Goal: Find specific page/section: Find specific page/section

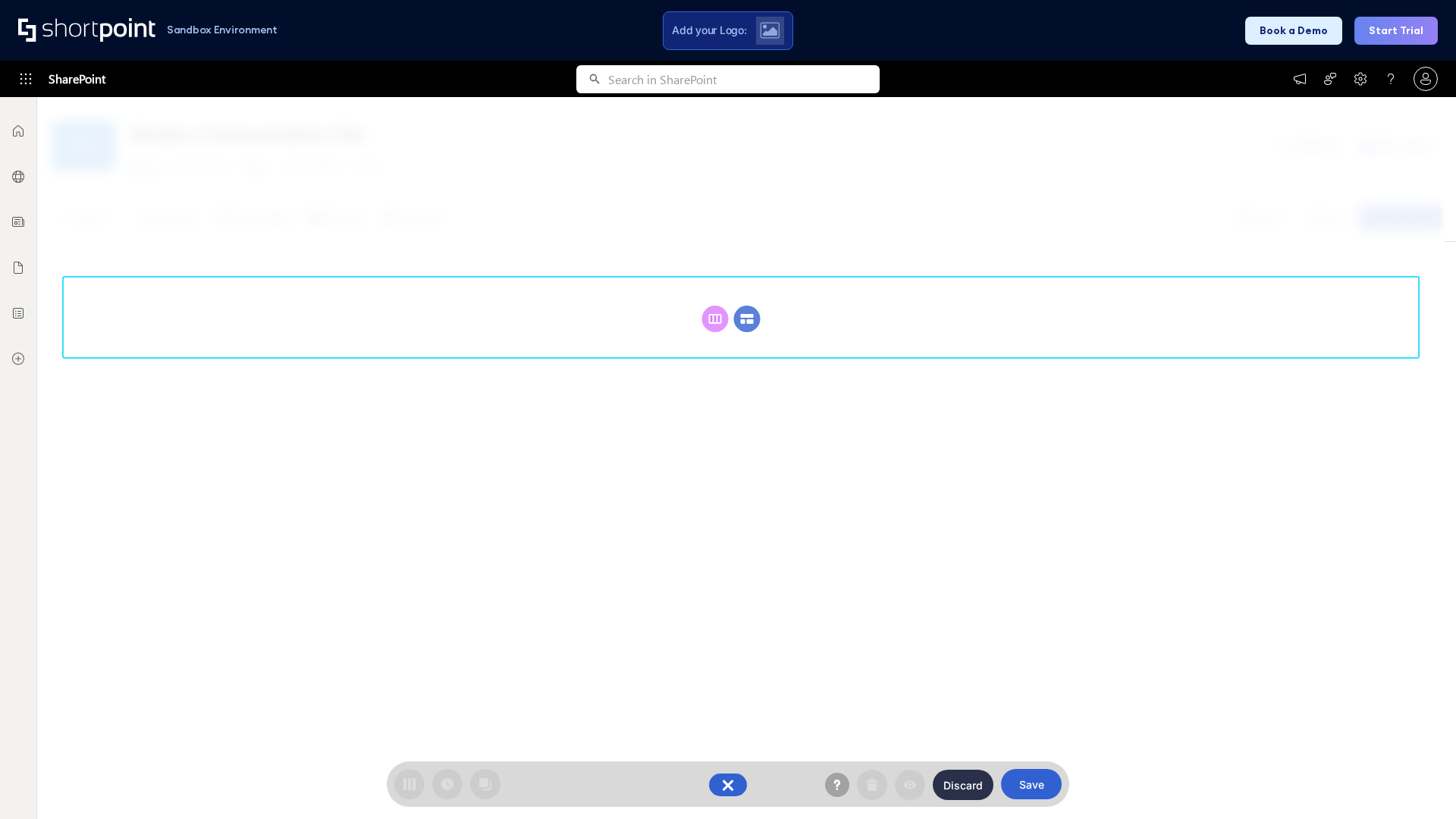
click at [747, 306] on circle at bounding box center [747, 319] width 26 height 26
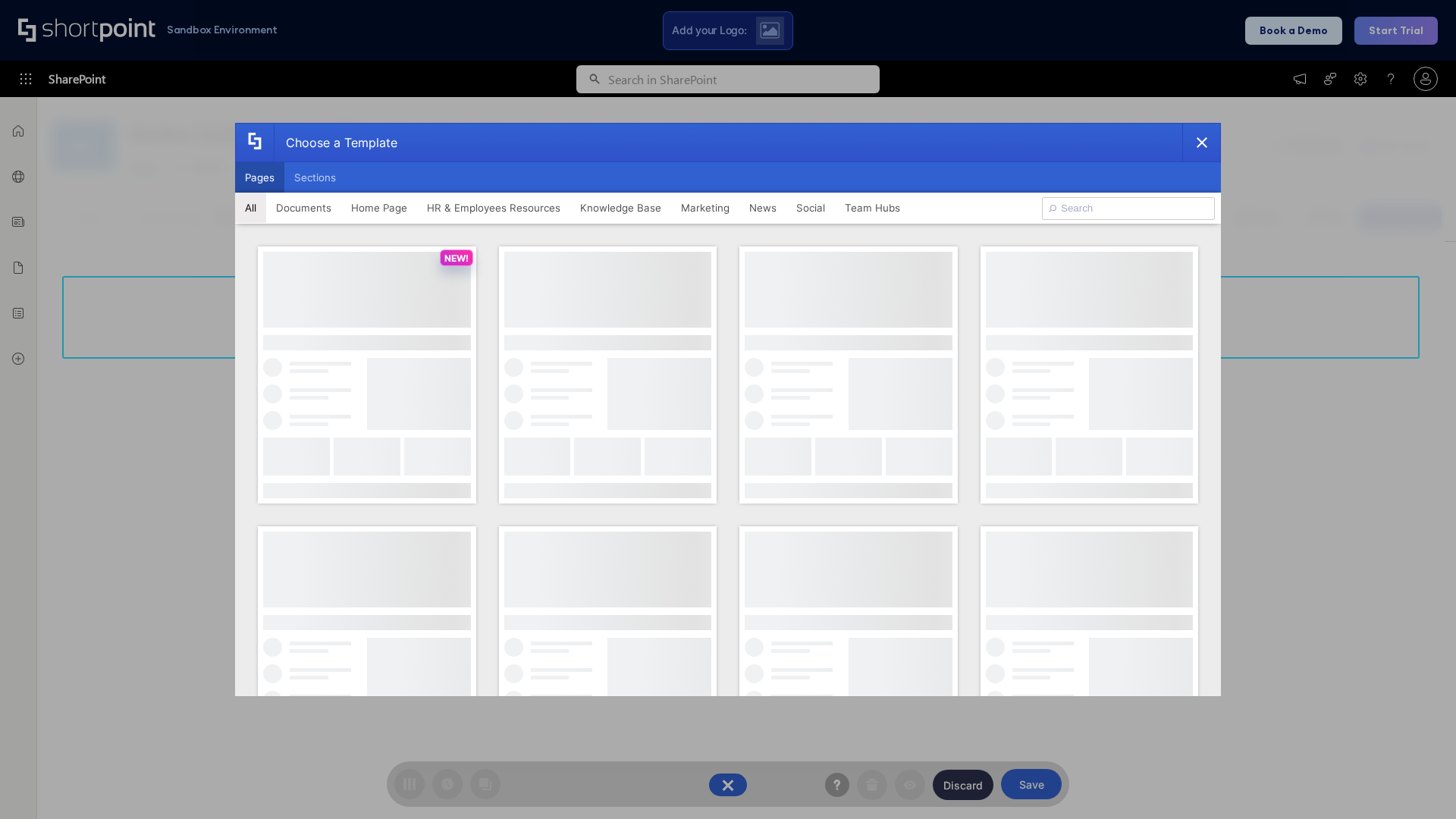
scroll to position [208, 0]
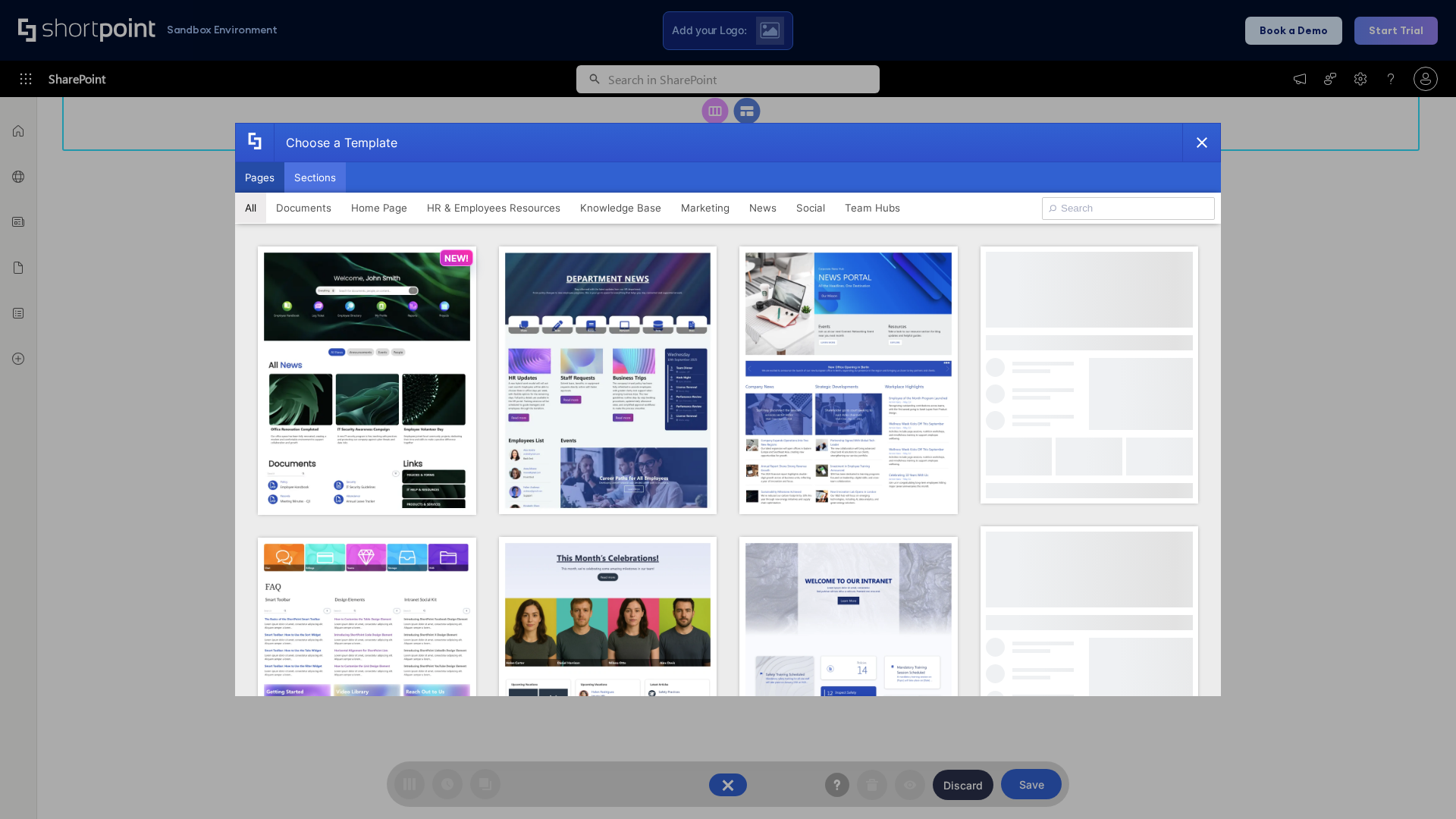
click at [315, 177] on button "Sections" at bounding box center [314, 177] width 61 height 30
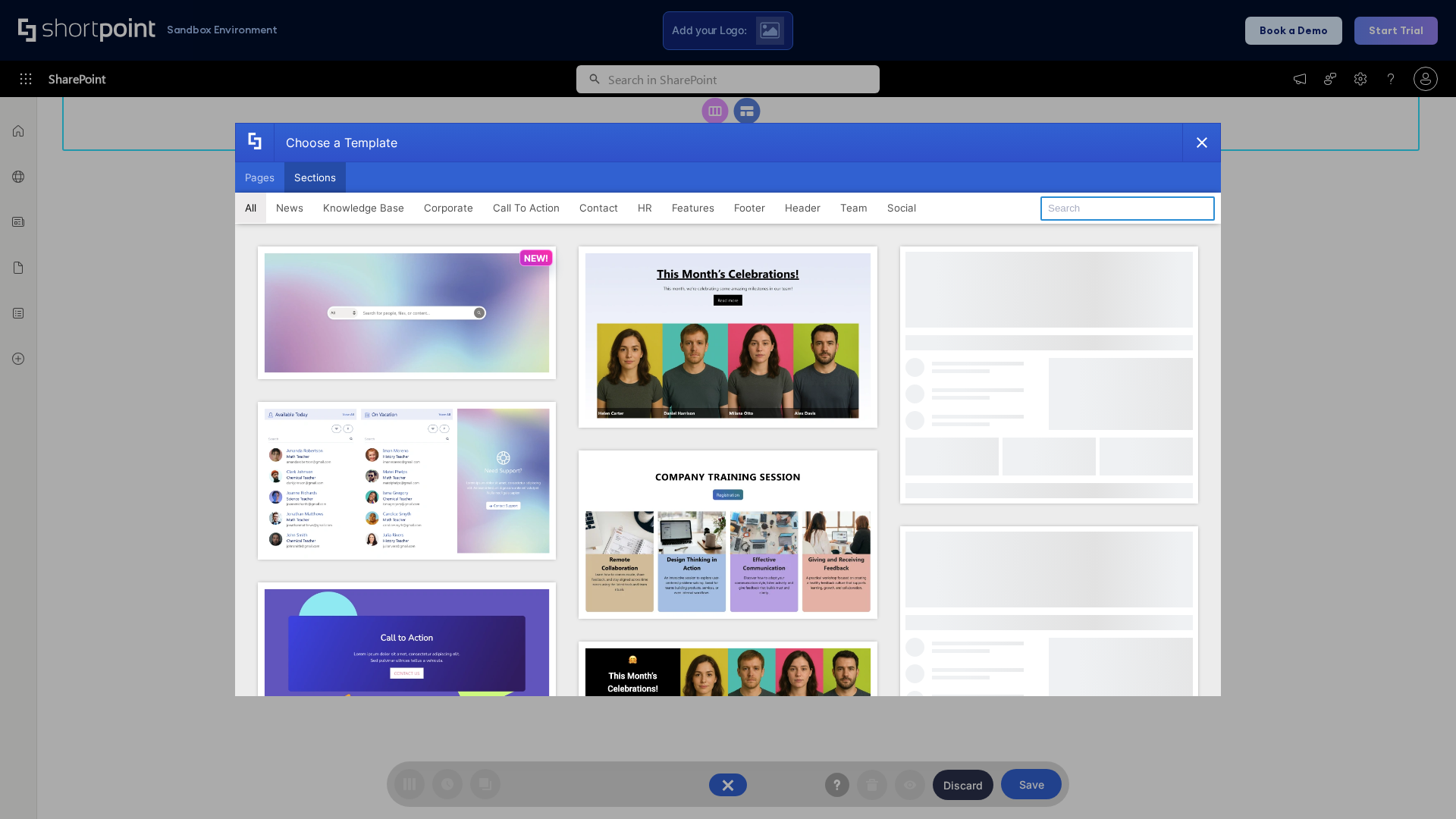
type input "CTA"
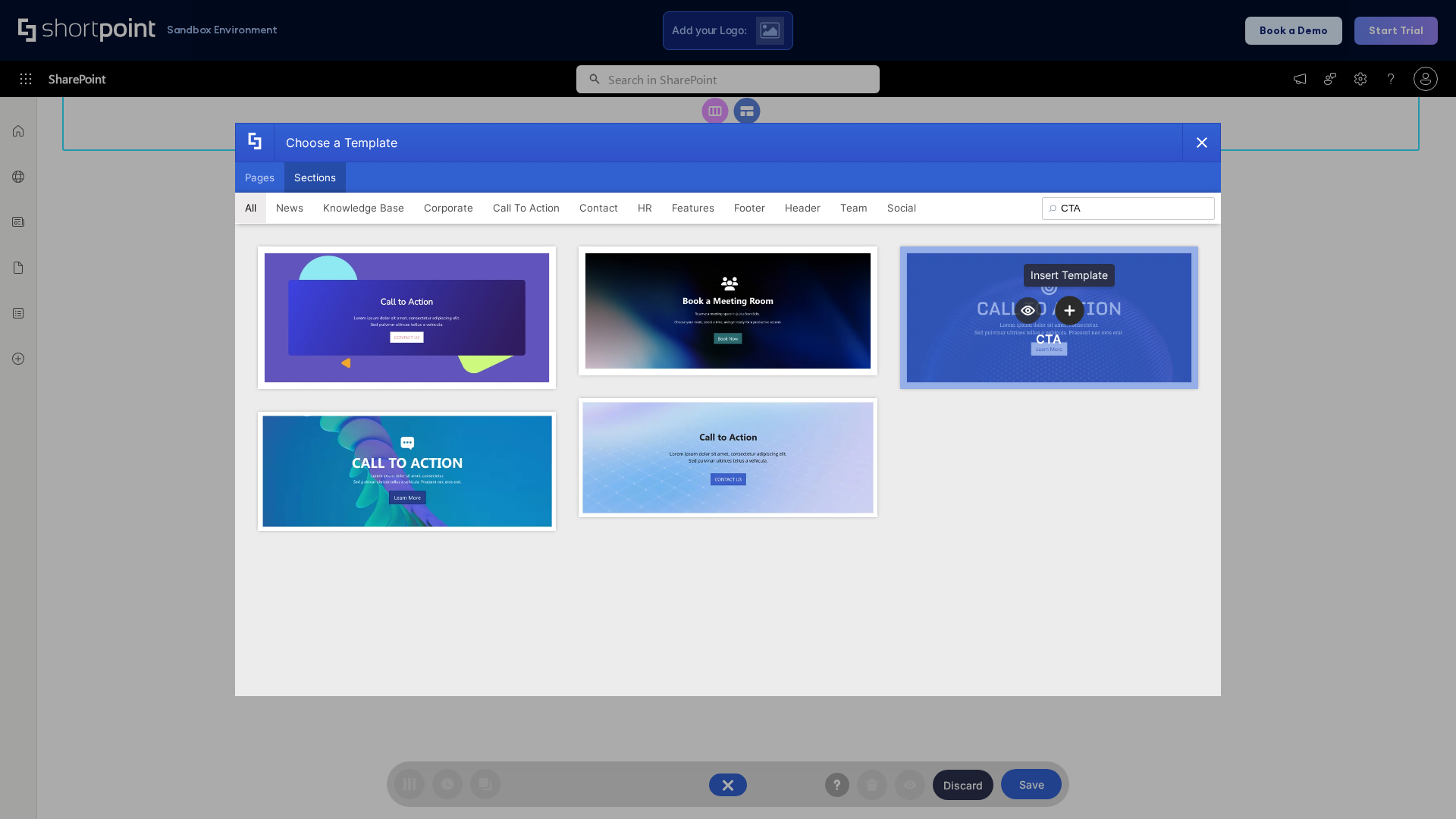
click at [1069, 310] on icon "template selector" at bounding box center [1070, 310] width 11 height 11
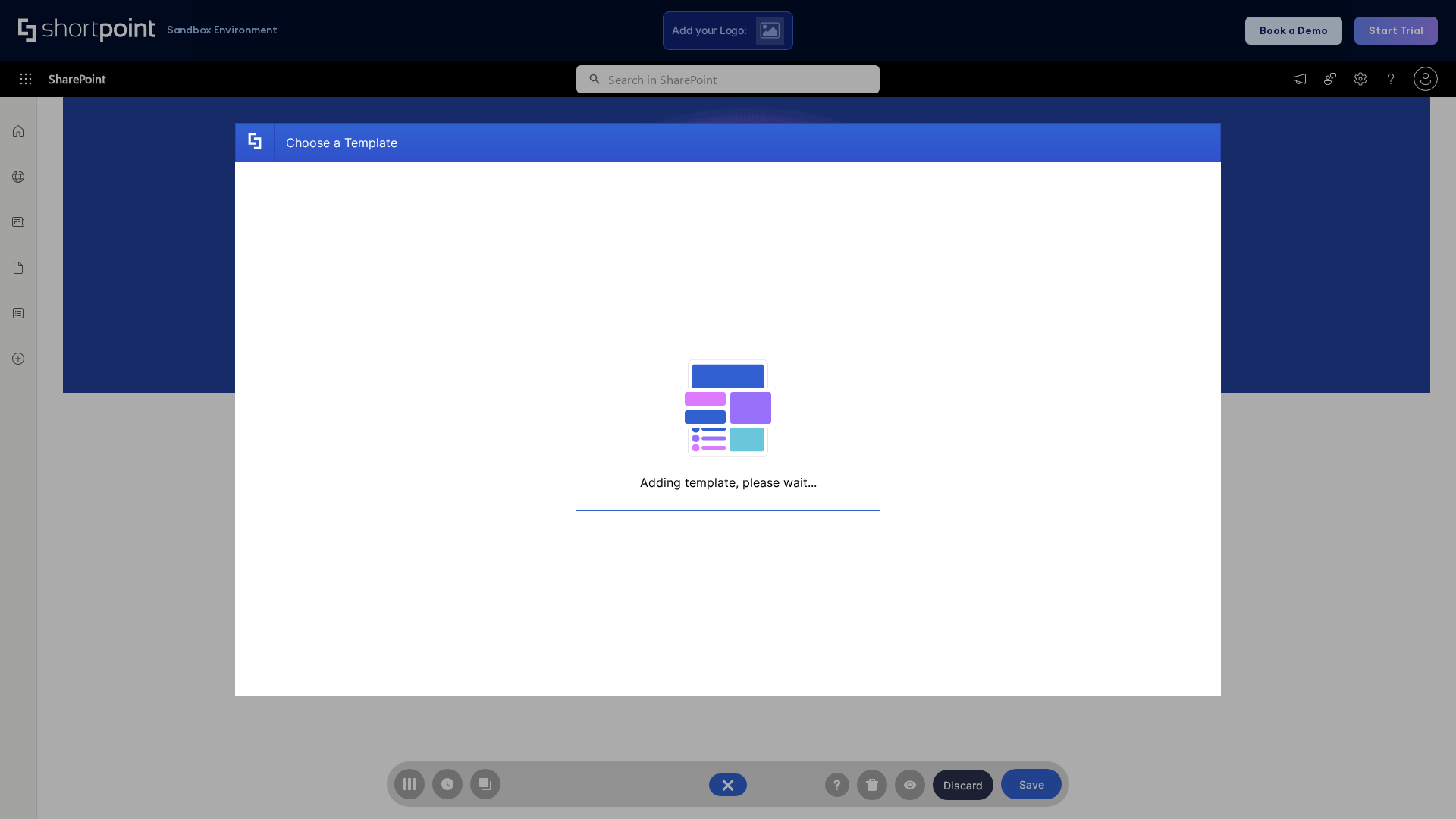
scroll to position [242, 0]
